Goal: Task Accomplishment & Management: Complete application form

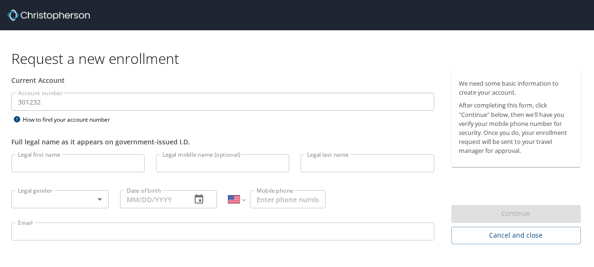
select select "US"
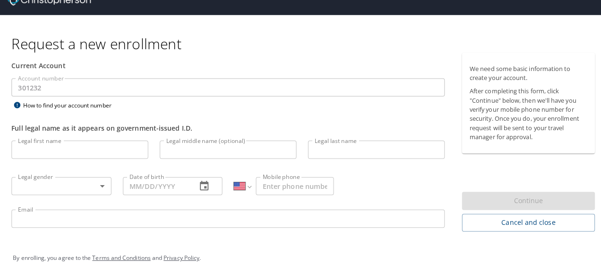
scroll to position [24, 0]
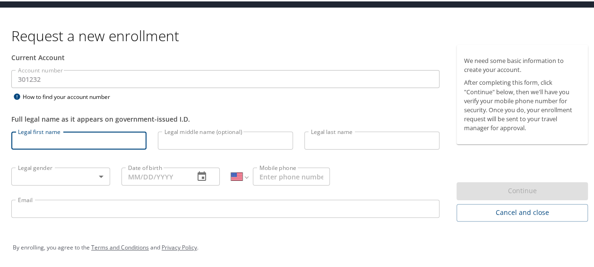
click at [75, 141] on input "Legal first name" at bounding box center [78, 139] width 135 height 18
type input "[PERSON_NAME]"
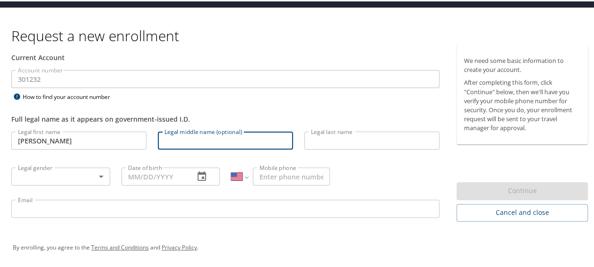
type input "a"
type input "[PERSON_NAME]"
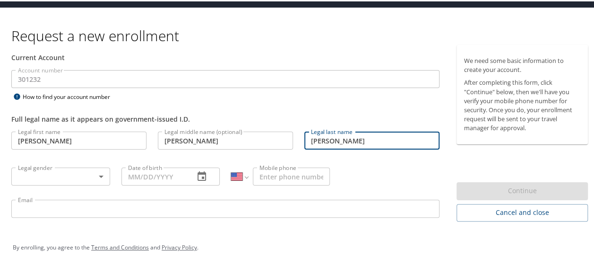
type input "[PERSON_NAME]"
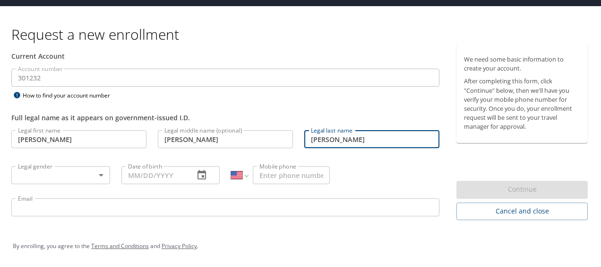
click at [59, 173] on body "Request a new enrollment Current Account Account number 301232 Account number H…" at bounding box center [300, 109] width 601 height 267
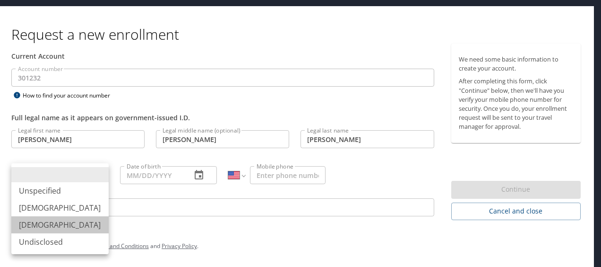
click at [60, 217] on li "[DEMOGRAPHIC_DATA]" at bounding box center [59, 224] width 97 height 17
type input "[DEMOGRAPHIC_DATA]"
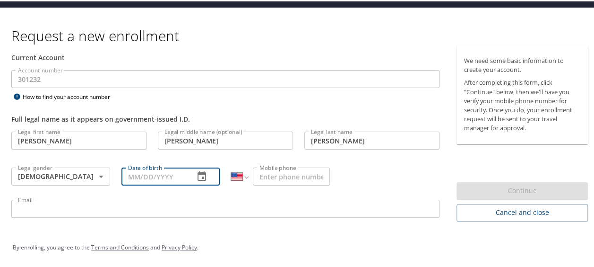
click at [173, 174] on input "Date of birth" at bounding box center [154, 175] width 66 height 18
type input "[DATE]"
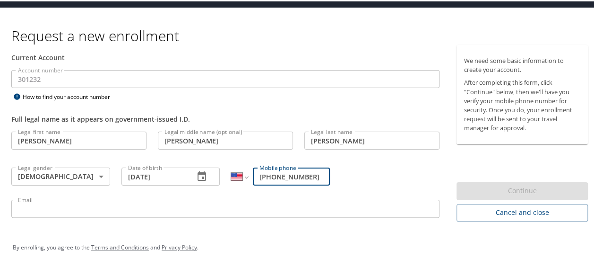
type input "[PHONE_NUMBER]"
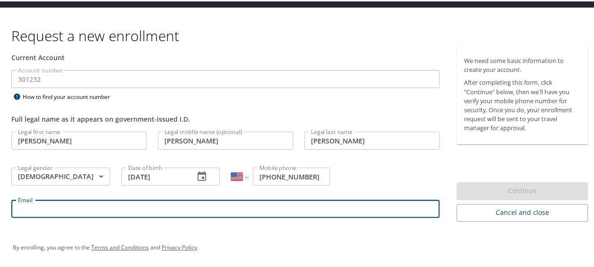
click at [56, 210] on input "Email" at bounding box center [225, 207] width 428 height 18
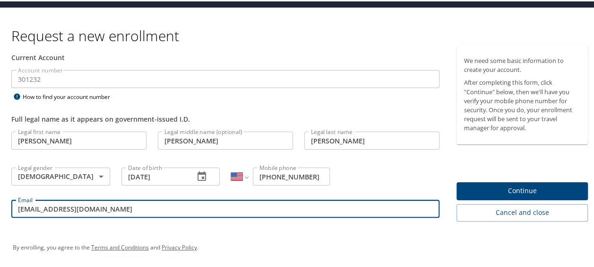
type input "andharris84@gmail.com"
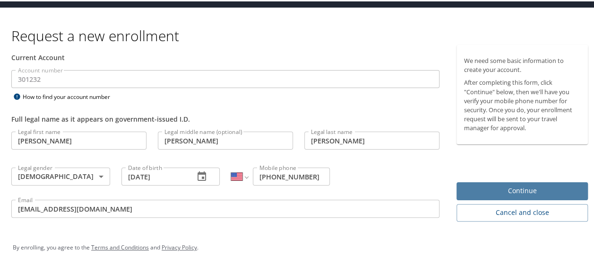
click at [528, 193] on span "Continue" at bounding box center [522, 189] width 116 height 12
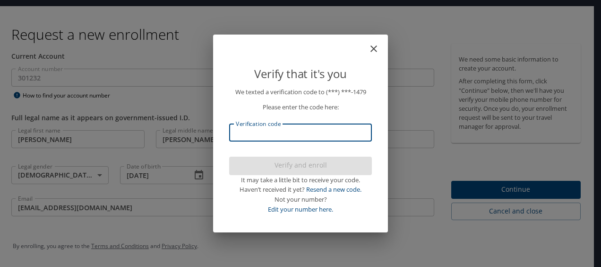
click at [318, 135] on input "Verification code" at bounding box center [300, 132] width 143 height 18
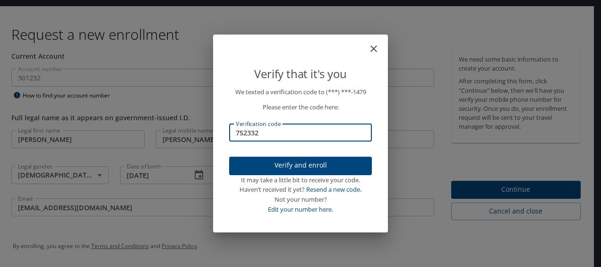
type input "752332"
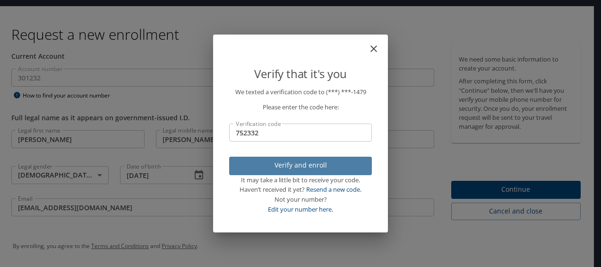
click at [358, 166] on span "Verify and enroll" at bounding box center [301, 165] width 128 height 12
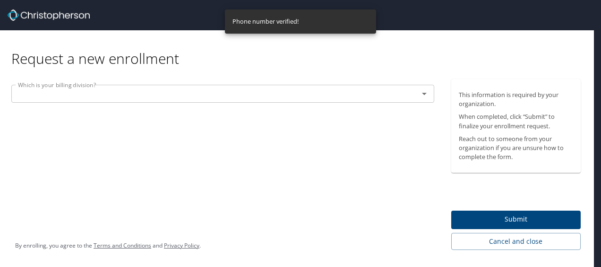
scroll to position [0, 0]
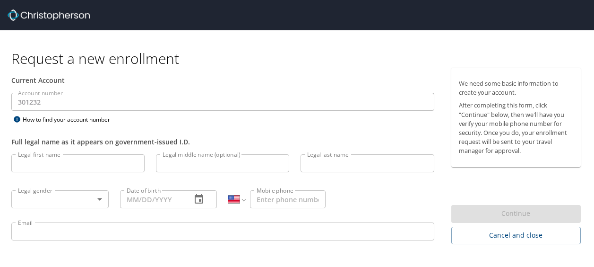
select select "US"
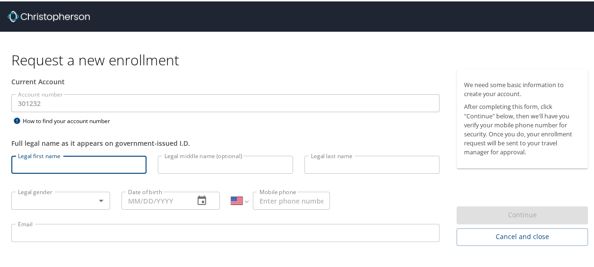
click at [116, 156] on input "Legal first name" at bounding box center [78, 163] width 135 height 18
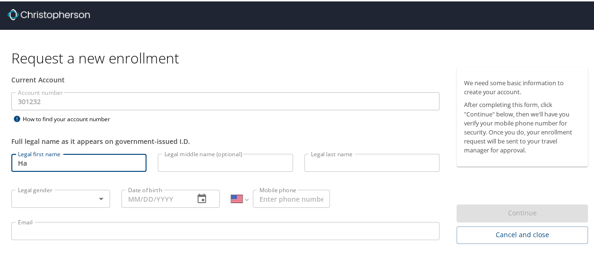
scroll to position [2, 0]
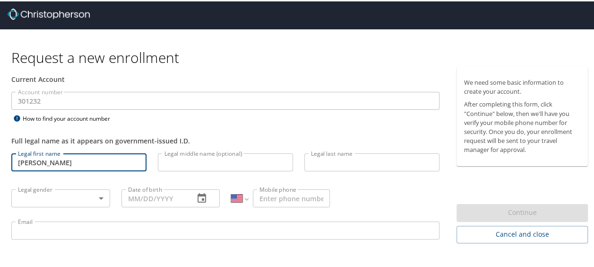
type input "[PERSON_NAME]"
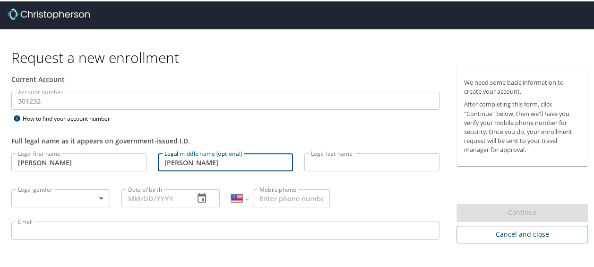
type input "[PERSON_NAME]"
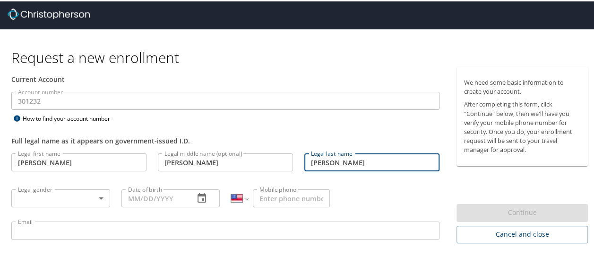
type input "[PERSON_NAME]"
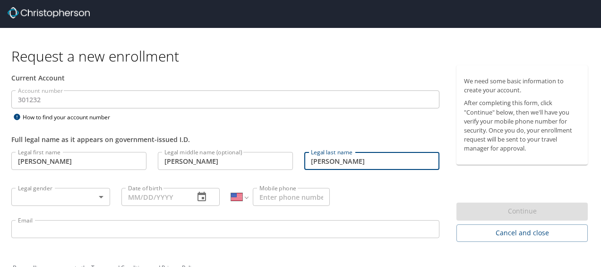
click at [82, 195] on body "Request a new enrollment Current Account Account number 301232 Account number H…" at bounding box center [300, 131] width 601 height 267
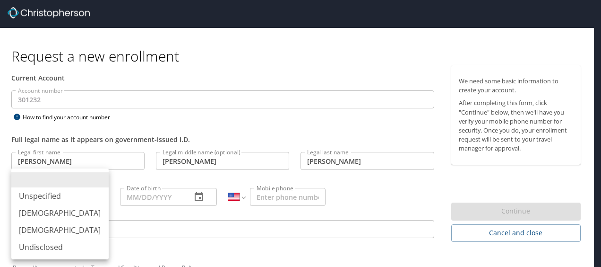
click at [62, 230] on li "[DEMOGRAPHIC_DATA]" at bounding box center [59, 229] width 97 height 17
type input "[DEMOGRAPHIC_DATA]"
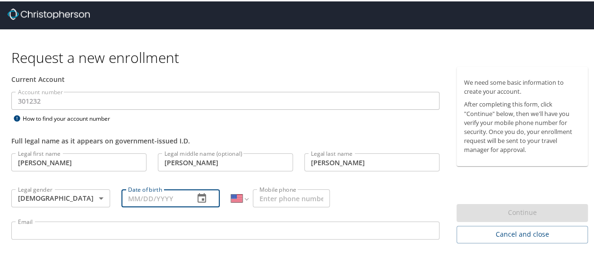
click at [141, 196] on input "Date of birth" at bounding box center [154, 197] width 66 height 18
type input "[DATE]"
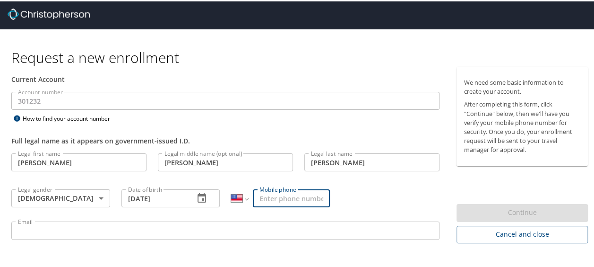
click at [293, 197] on input "Mobile phone" at bounding box center [291, 197] width 77 height 18
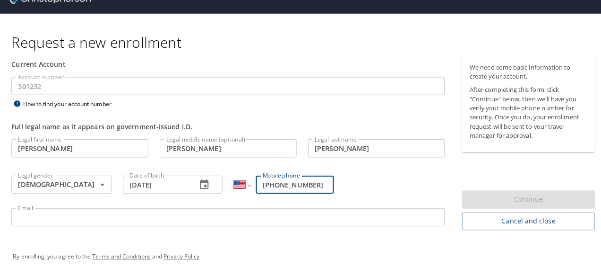
scroll to position [24, 0]
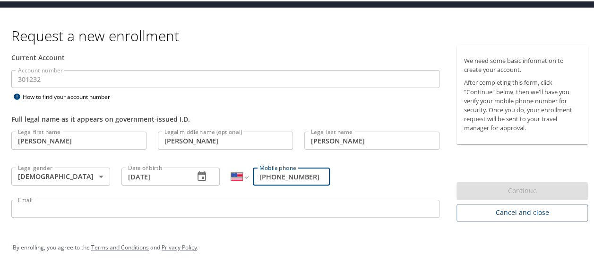
type input "[PHONE_NUMBER]"
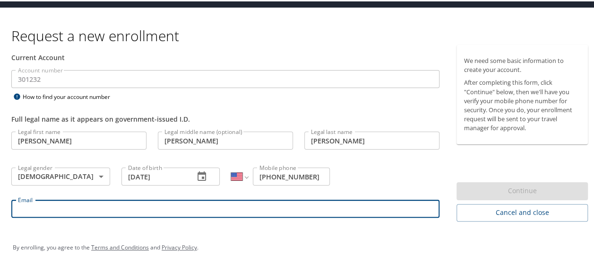
click at [183, 205] on input "Email" at bounding box center [225, 207] width 428 height 18
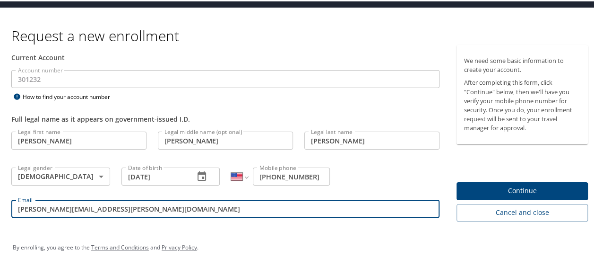
type input "[PERSON_NAME][EMAIL_ADDRESS][PERSON_NAME][DOMAIN_NAME]"
click at [500, 187] on span "Continue" at bounding box center [522, 189] width 116 height 12
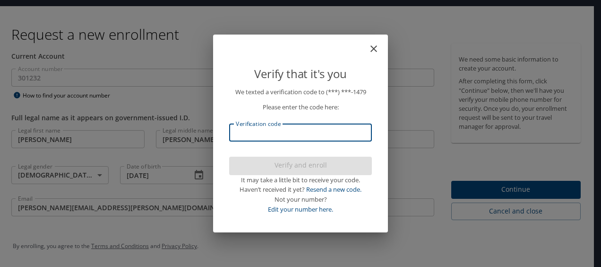
click at [331, 131] on input "Verification code" at bounding box center [300, 132] width 143 height 18
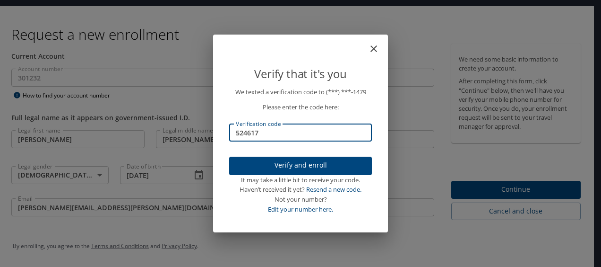
type input "524617"
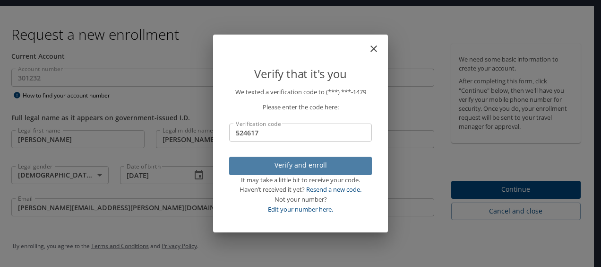
click at [312, 166] on span "Verify and enroll" at bounding box center [301, 165] width 128 height 12
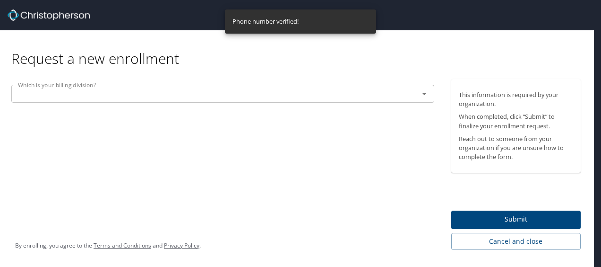
scroll to position [0, 0]
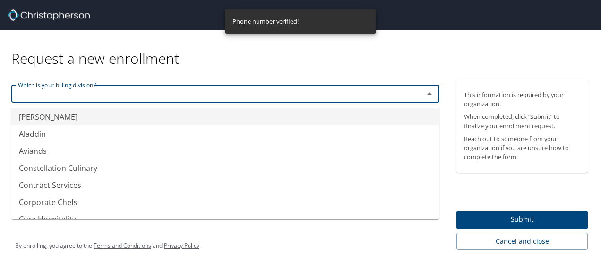
click at [330, 99] on input "text" at bounding box center [211, 93] width 395 height 12
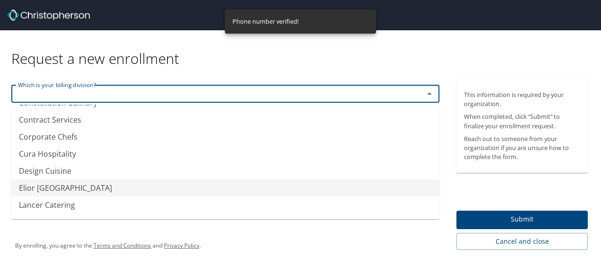
scroll to position [114, 0]
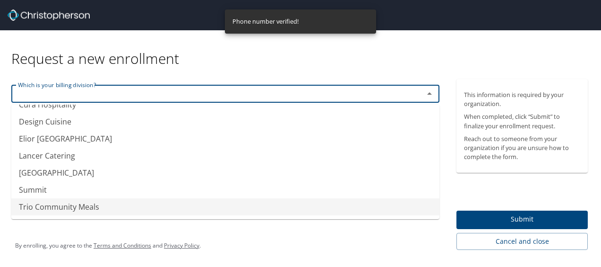
click at [290, 203] on li "Trio Community Meals" at bounding box center [225, 206] width 428 height 17
type input "Trio Community Meals"
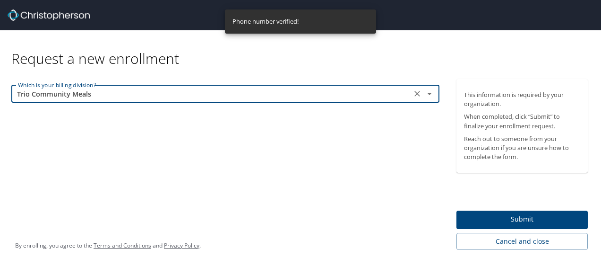
click at [496, 216] on span "Submit" at bounding box center [522, 219] width 116 height 12
